Goal: Transaction & Acquisition: Purchase product/service

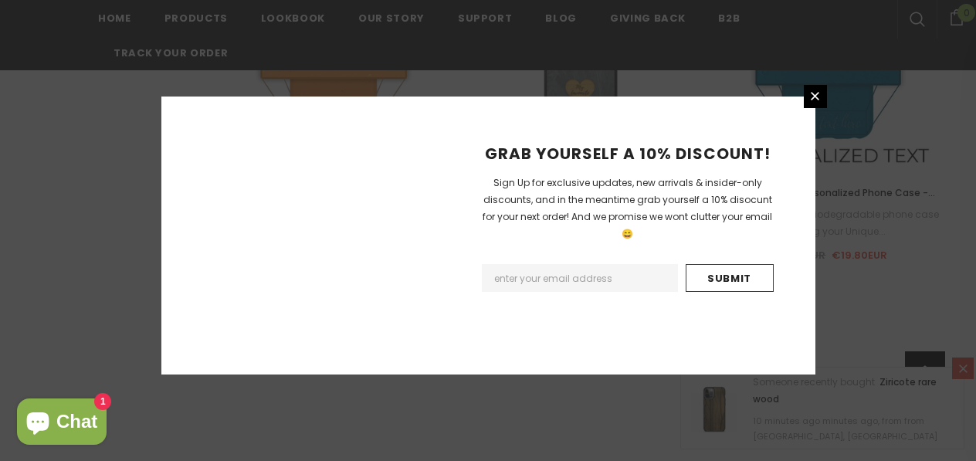
scroll to position [1981, 0]
